Goal: Transaction & Acquisition: Purchase product/service

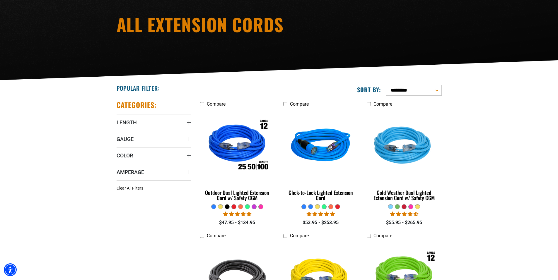
scroll to position [88, 0]
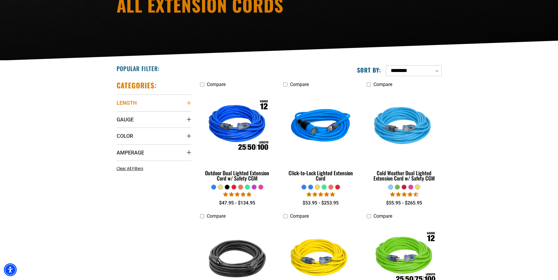
click at [187, 101] on icon "Length" at bounding box center [188, 103] width 5 height 5
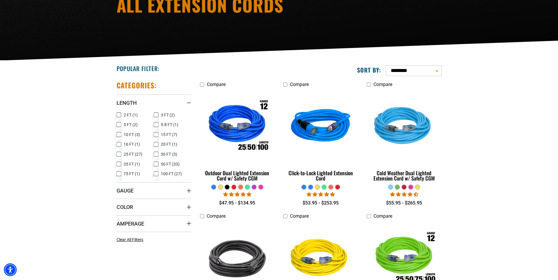
click at [156, 175] on icon at bounding box center [156, 174] width 5 height 8
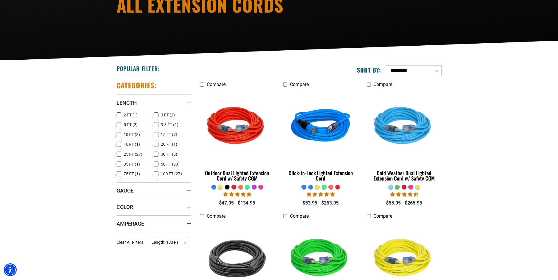
click at [178, 188] on summary "Gauge" at bounding box center [154, 190] width 75 height 16
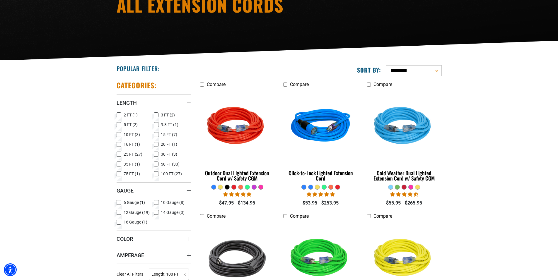
click at [157, 201] on icon at bounding box center [156, 203] width 5 height 8
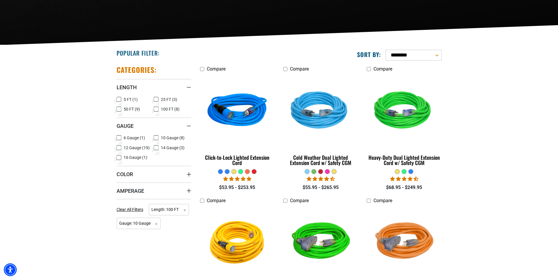
scroll to position [117, 0]
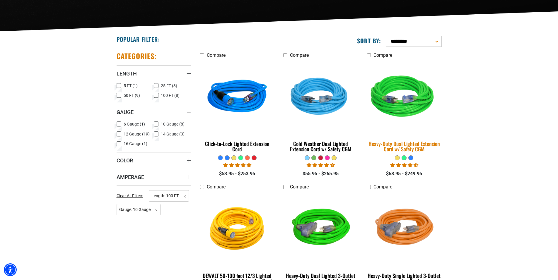
click at [392, 98] on img at bounding box center [404, 97] width 82 height 75
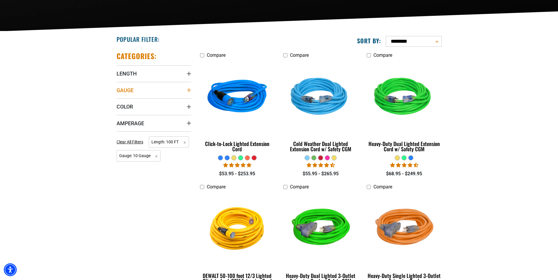
click at [189, 91] on icon "Gauge" at bounding box center [188, 90] width 4 height 4
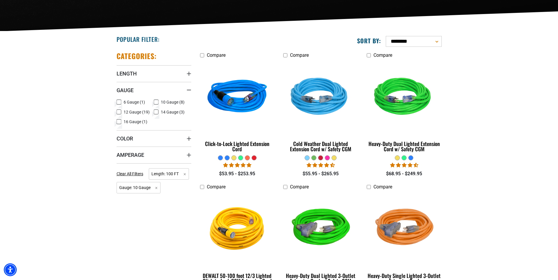
click at [119, 113] on icon at bounding box center [119, 112] width 5 height 8
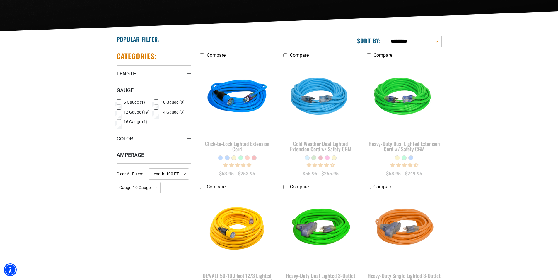
click at [157, 100] on rect at bounding box center [156, 102] width 5 height 5
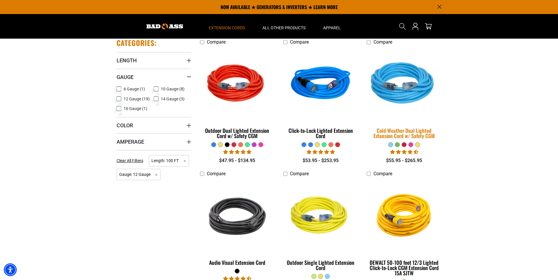
scroll to position [117, 0]
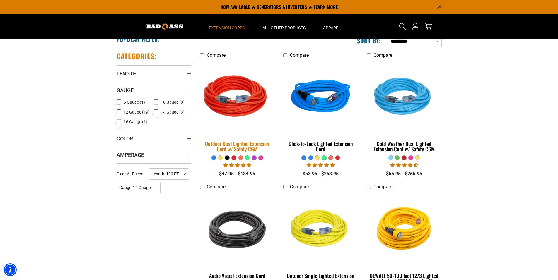
click at [232, 112] on img at bounding box center [237, 97] width 82 height 75
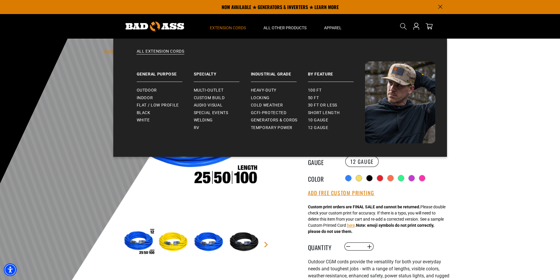
click at [221, 28] on span "Extension Cords" at bounding box center [228, 27] width 36 height 5
click at [177, 52] on link "All Extension Cords" at bounding box center [280, 55] width 310 height 13
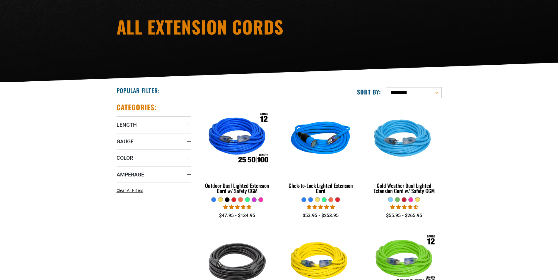
scroll to position [88, 0]
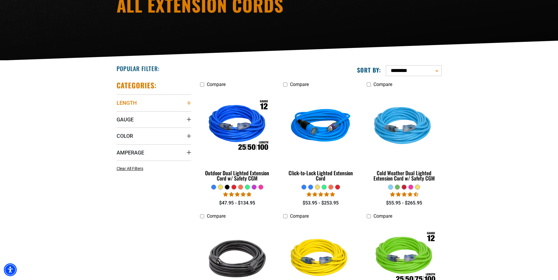
click at [189, 104] on icon "Length" at bounding box center [188, 103] width 5 height 5
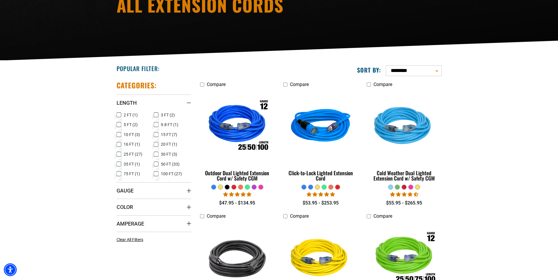
click at [157, 164] on icon at bounding box center [156, 164] width 5 height 8
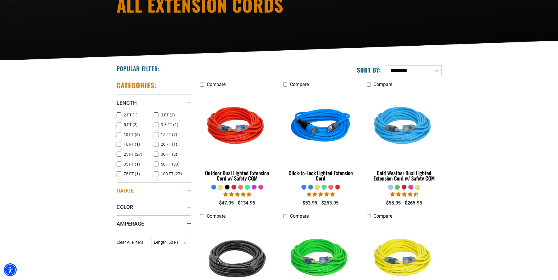
click at [185, 190] on summary "Gauge" at bounding box center [154, 190] width 75 height 16
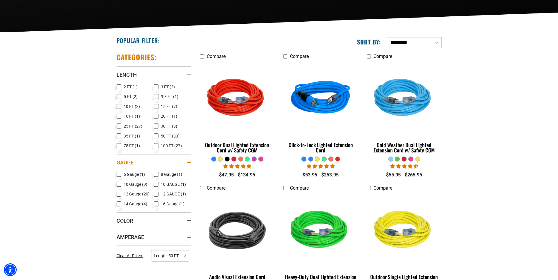
scroll to position [117, 0]
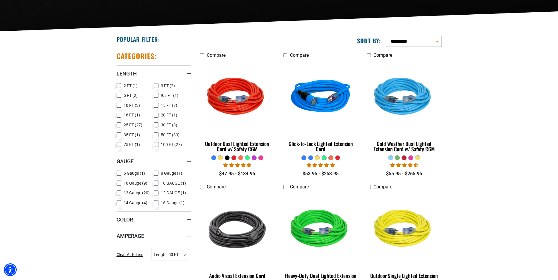
click at [119, 184] on icon at bounding box center [119, 183] width 5 height 8
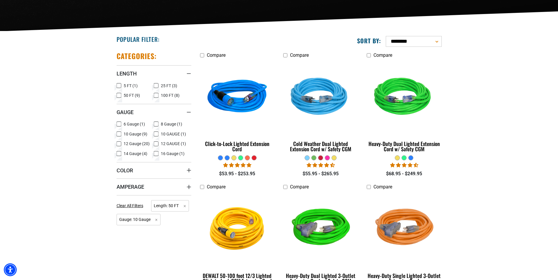
click at [158, 183] on summary "Amperage" at bounding box center [154, 187] width 75 height 16
click at [157, 134] on icon at bounding box center [156, 134] width 5 height 8
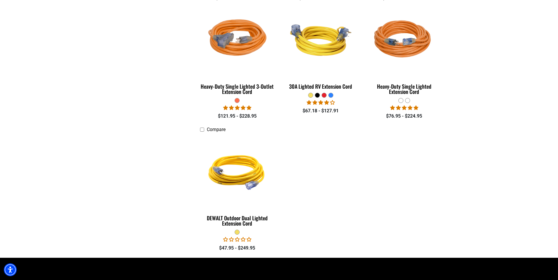
scroll to position [468, 0]
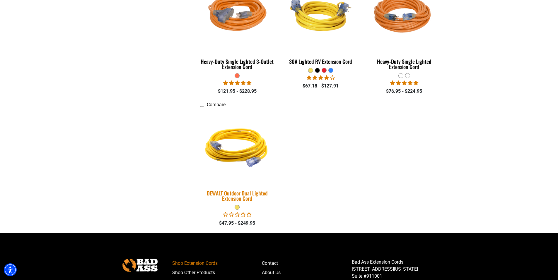
click at [233, 155] on img at bounding box center [237, 146] width 82 height 75
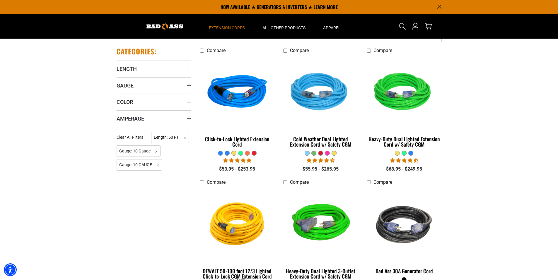
scroll to position [117, 0]
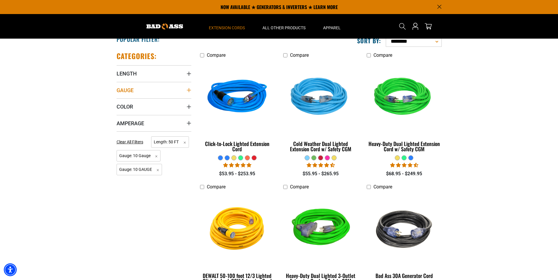
click at [160, 91] on summary "Gauge" at bounding box center [154, 90] width 75 height 16
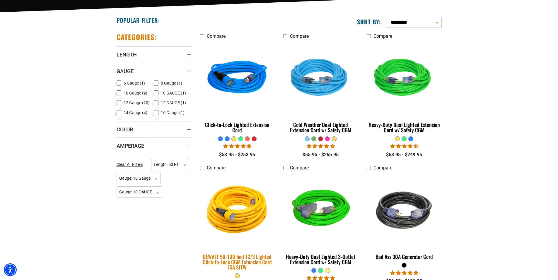
scroll to position [146, 0]
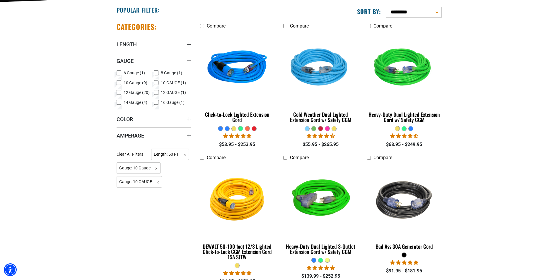
click at [119, 82] on icon at bounding box center [119, 82] width 4 height 3
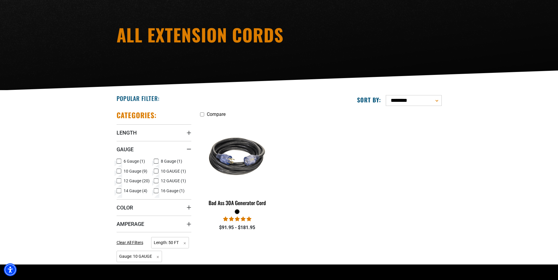
scroll to position [59, 0]
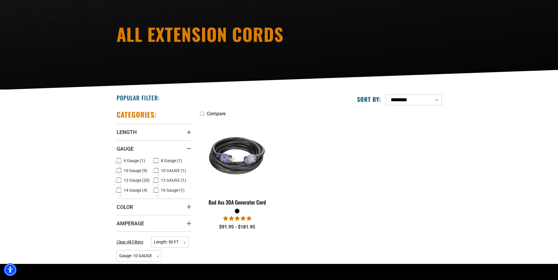
click at [119, 170] on icon at bounding box center [119, 171] width 5 height 8
click at [156, 169] on rect at bounding box center [156, 170] width 5 height 5
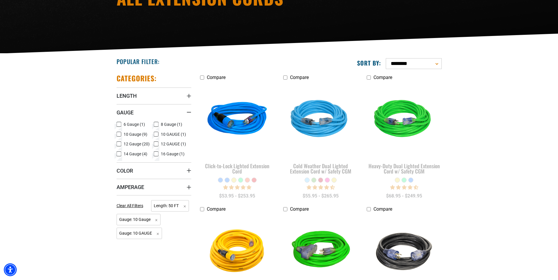
scroll to position [146, 0]
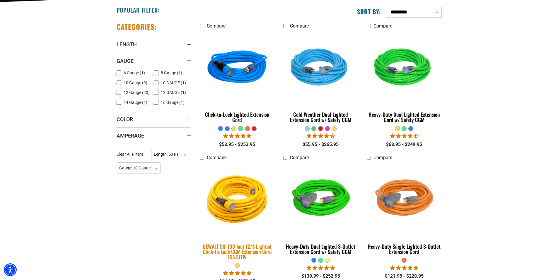
click at [250, 245] on div "DEWALT 50-100 foot 12/3 Lighted Click-to-Lock CGM Extension Cord 15A SJTW" at bounding box center [237, 252] width 75 height 16
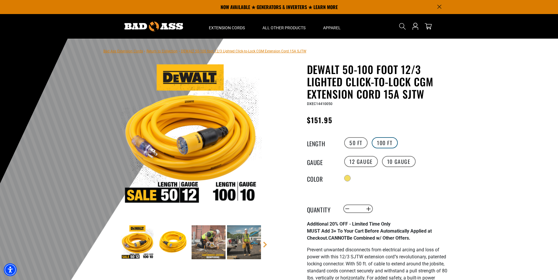
click at [386, 144] on label "100 FT" at bounding box center [385, 142] width 26 height 11
click at [358, 146] on label "50 FT" at bounding box center [355, 142] width 23 height 11
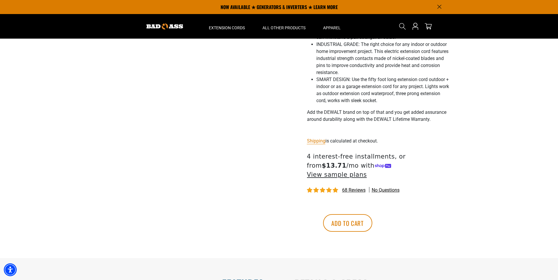
scroll to position [381, 0]
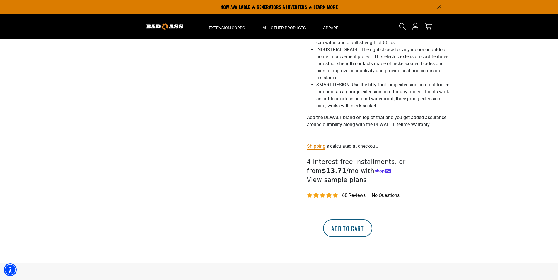
click at [372, 222] on button "Add to cart" at bounding box center [347, 229] width 49 height 18
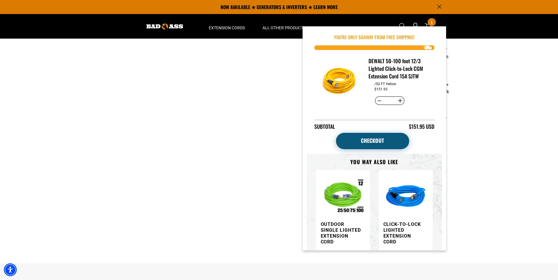
click at [374, 145] on link "Checkout" at bounding box center [372, 141] width 73 height 16
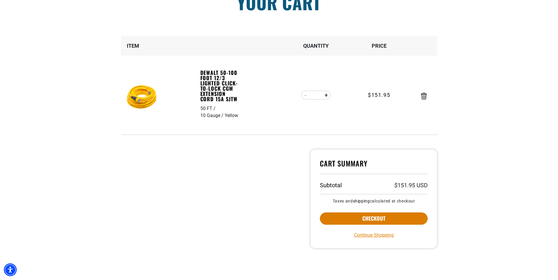
scroll to position [88, 0]
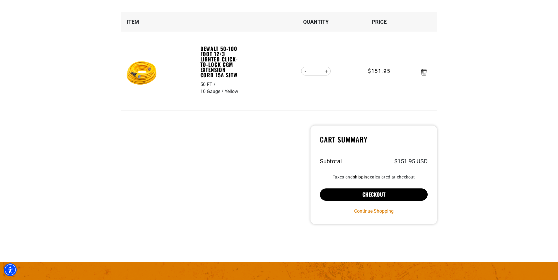
click at [355, 196] on button "Checkout" at bounding box center [374, 195] width 108 height 12
